Goal: Navigation & Orientation: Find specific page/section

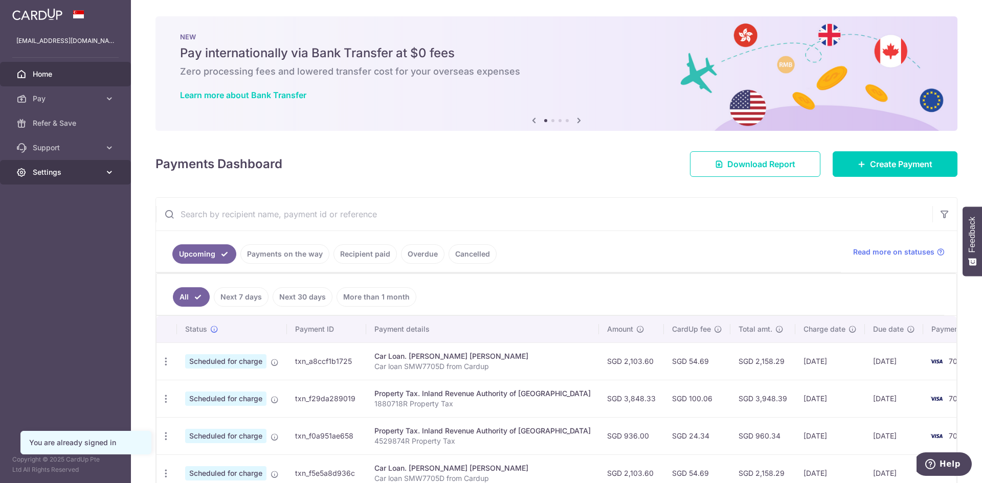
click at [52, 171] on span "Settings" at bounding box center [66, 172] width 67 height 10
click at [44, 199] on span "Account" at bounding box center [66, 197] width 67 height 10
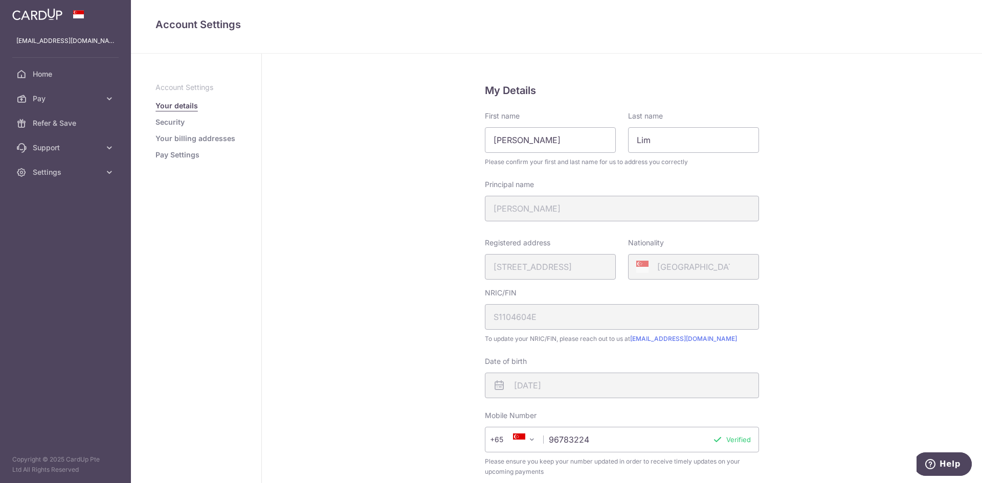
click at [168, 123] on link "Security" at bounding box center [169, 122] width 29 height 10
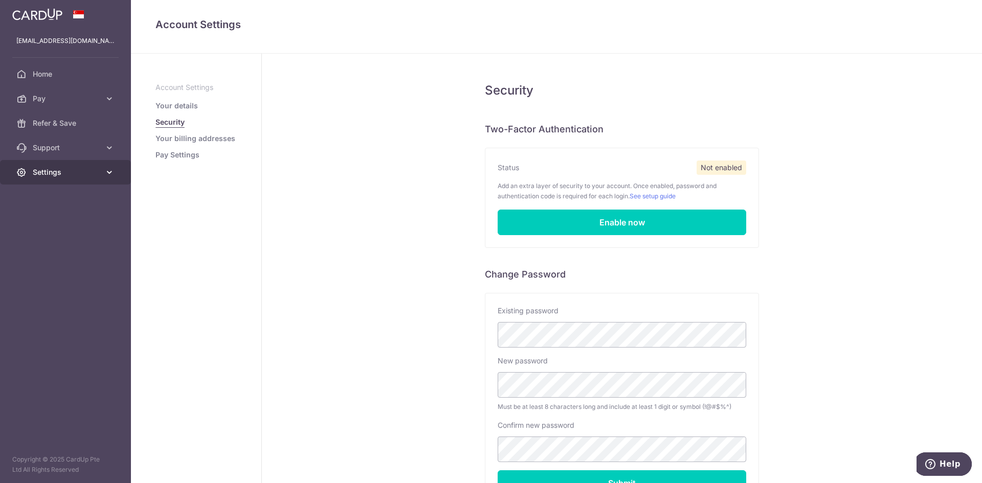
click at [58, 171] on span "Settings" at bounding box center [66, 172] width 67 height 10
click at [174, 89] on p "Account Settings" at bounding box center [195, 87] width 81 height 10
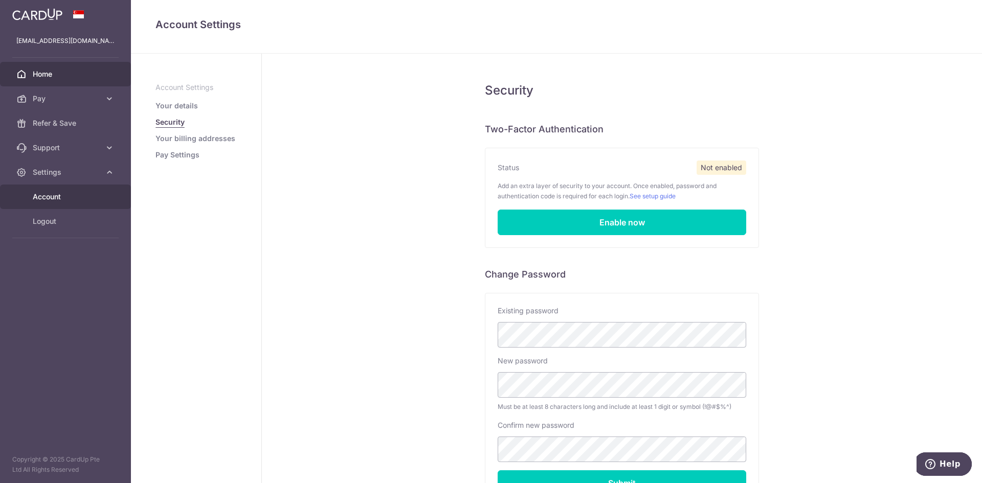
click at [46, 74] on span "Home" at bounding box center [66, 74] width 67 height 10
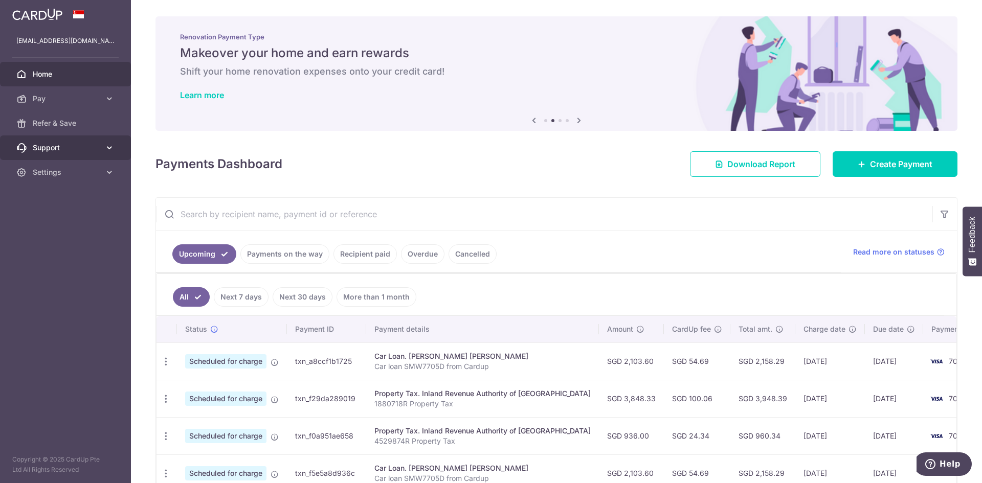
click at [109, 147] on icon at bounding box center [109, 148] width 10 height 10
click at [51, 170] on span "FAQ" at bounding box center [66, 172] width 67 height 10
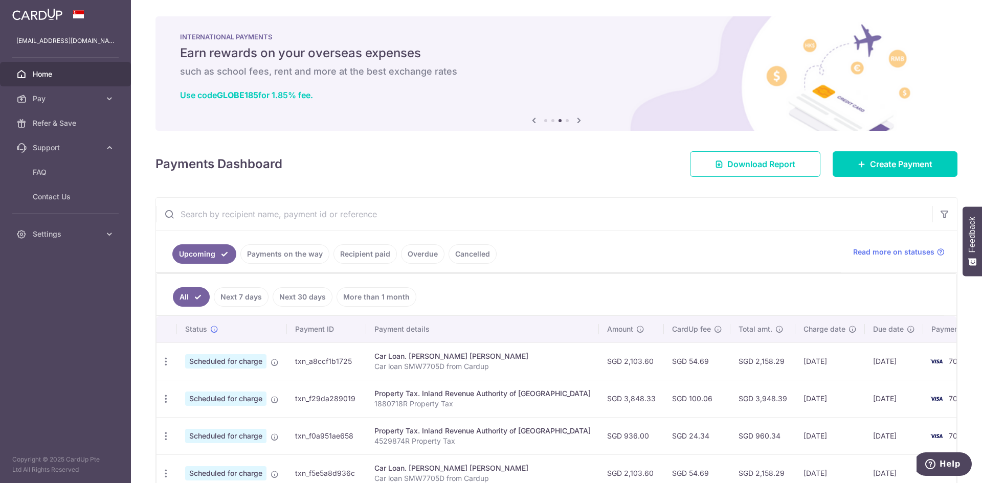
click at [47, 72] on span "Home" at bounding box center [66, 74] width 67 height 10
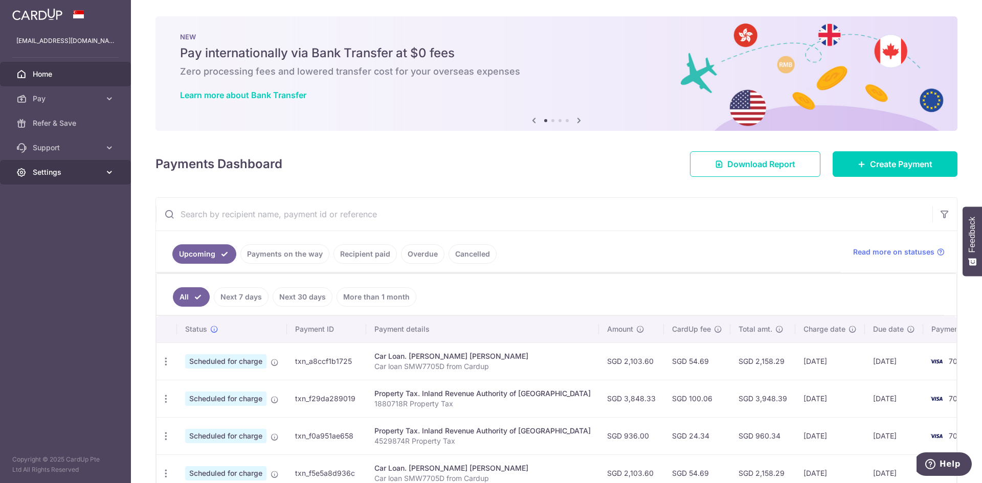
click at [47, 174] on span "Settings" at bounding box center [66, 172] width 67 height 10
click at [40, 190] on link "Account" at bounding box center [65, 197] width 131 height 25
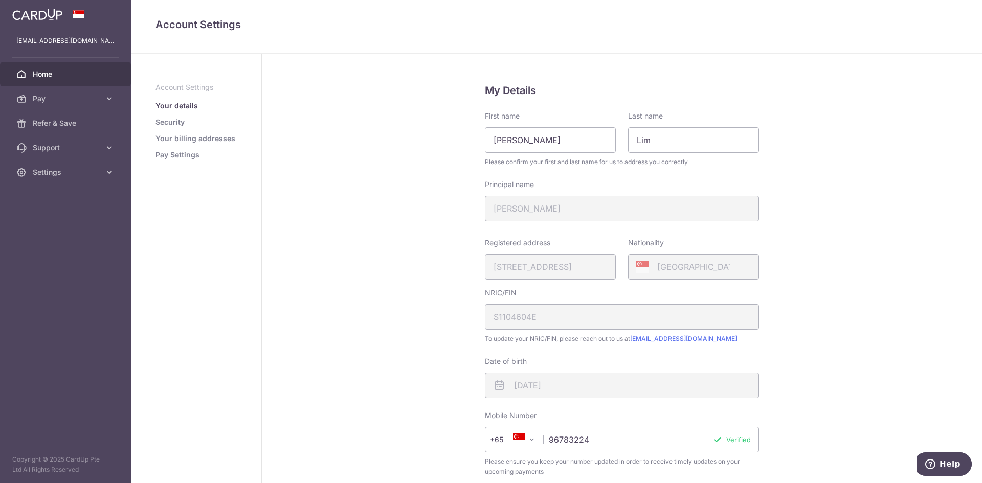
click at [46, 71] on span "Home" at bounding box center [66, 74] width 67 height 10
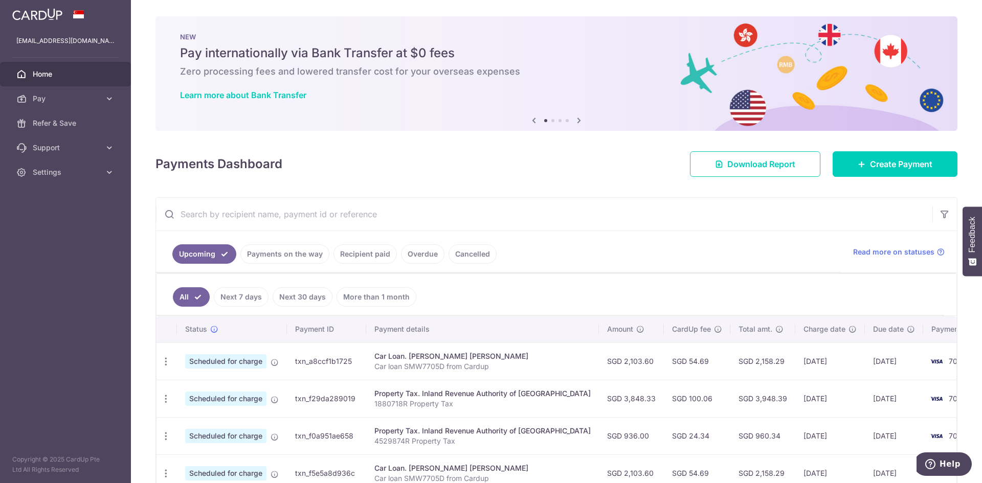
click at [51, 73] on span "Home" at bounding box center [66, 74] width 67 height 10
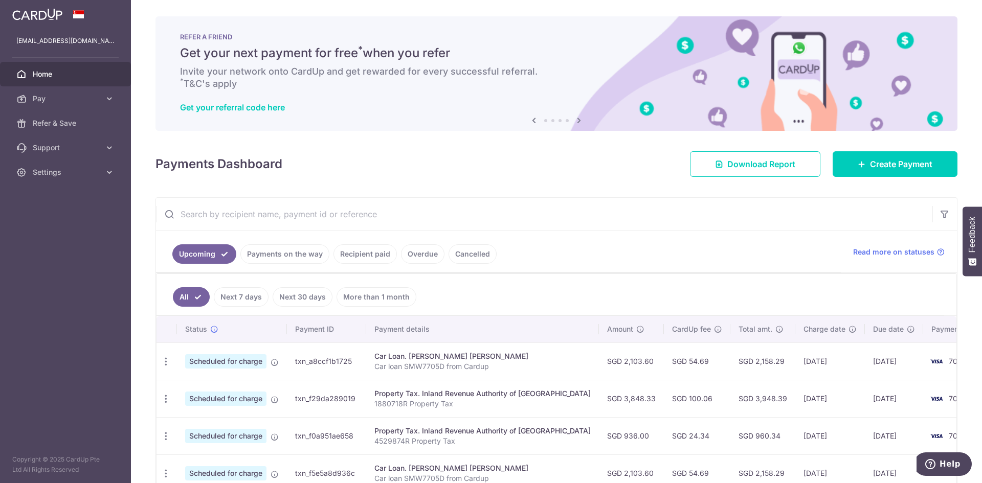
click at [48, 72] on span "Home" at bounding box center [66, 74] width 67 height 10
